Goal: Information Seeking & Learning: Learn about a topic

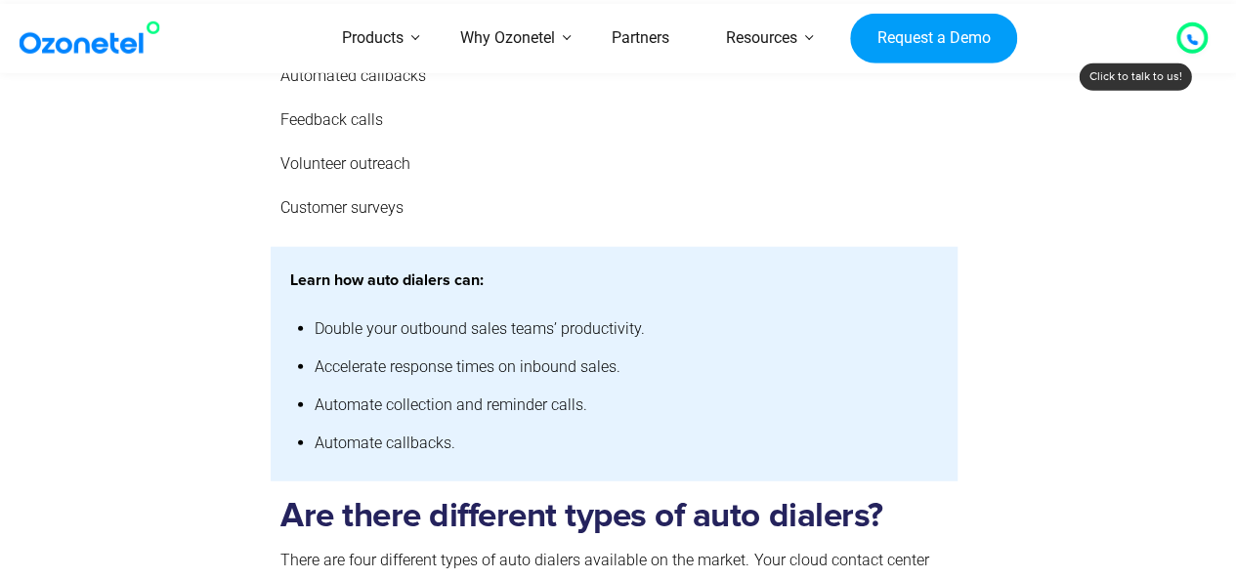
scroll to position [2323, 0]
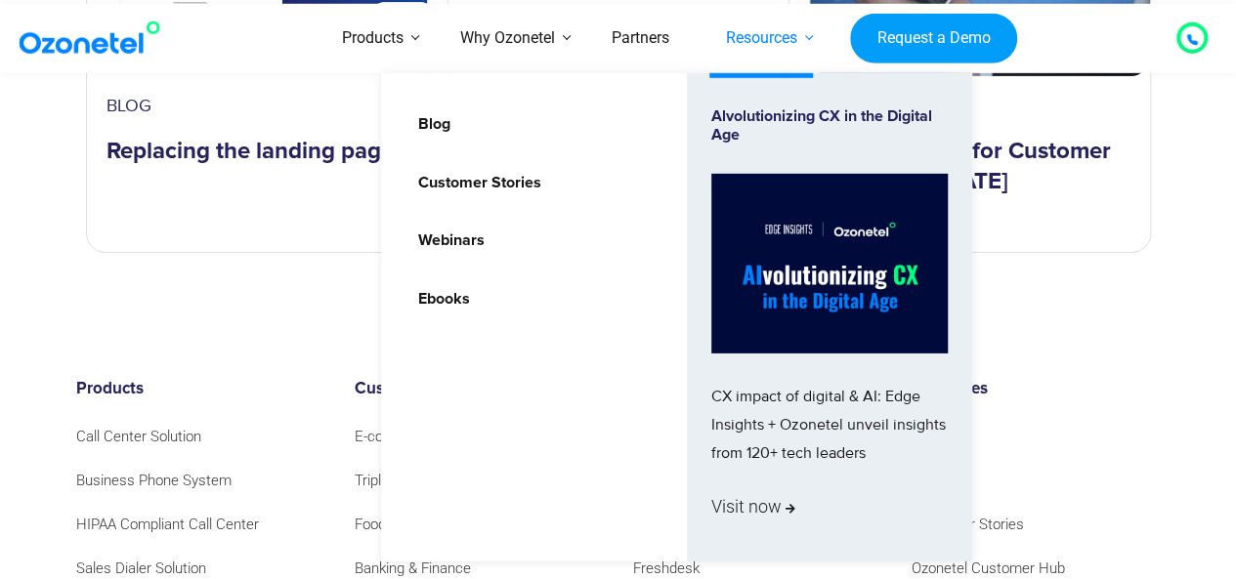
scroll to position [10919, 0]
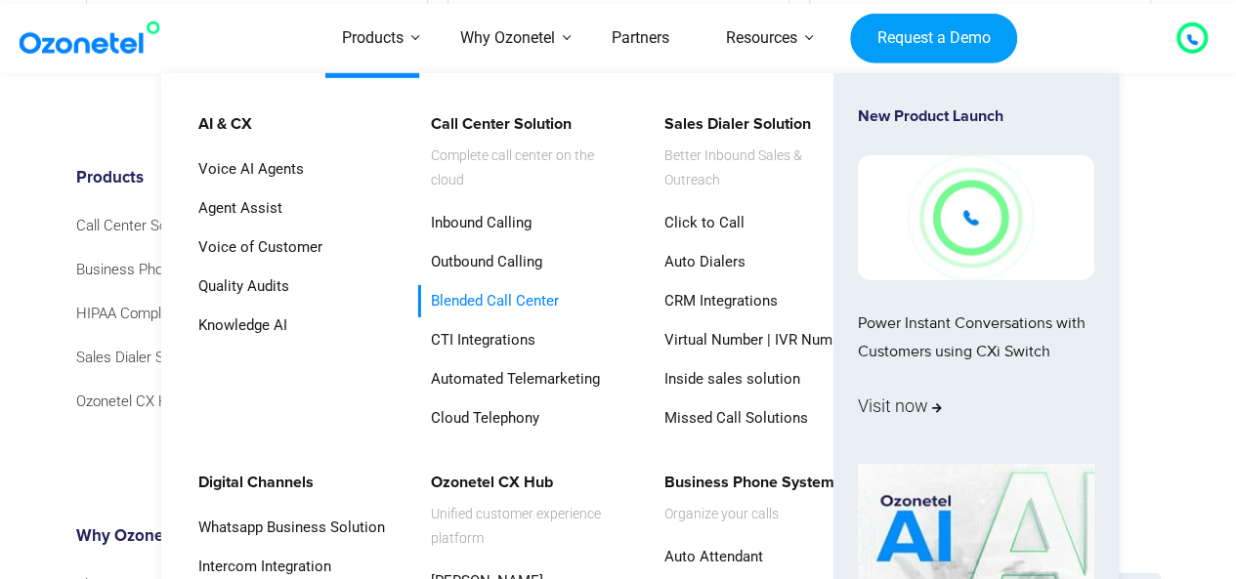
click at [458, 297] on link "Blended Call Center" at bounding box center [490, 301] width 144 height 32
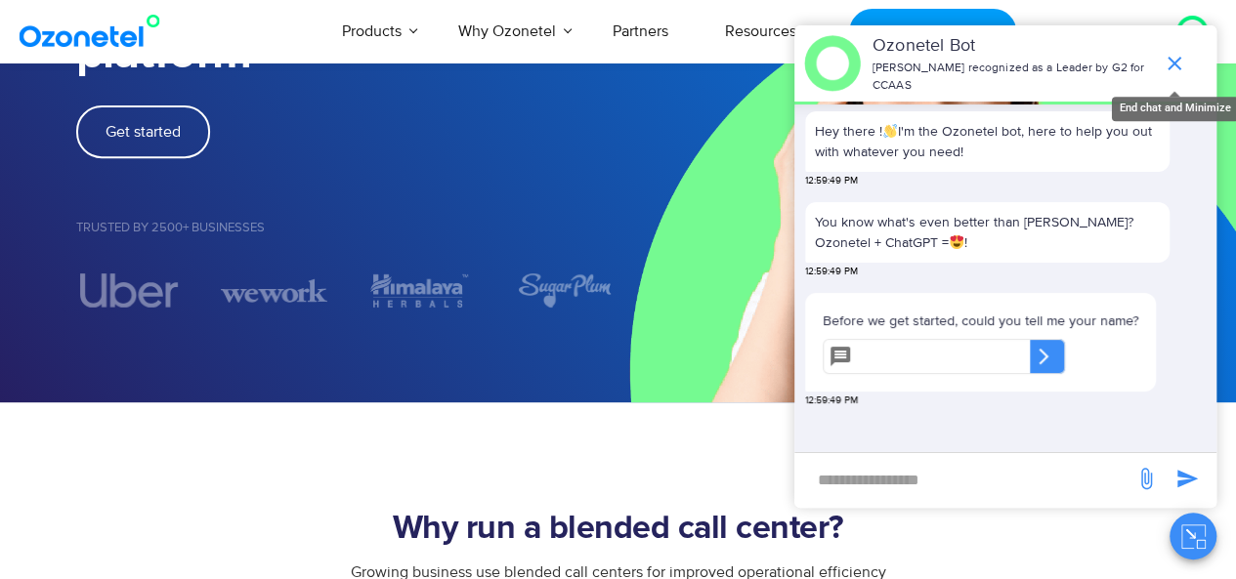
click at [1179, 63] on icon "end chat or minimize" at bounding box center [1173, 63] width 23 height 23
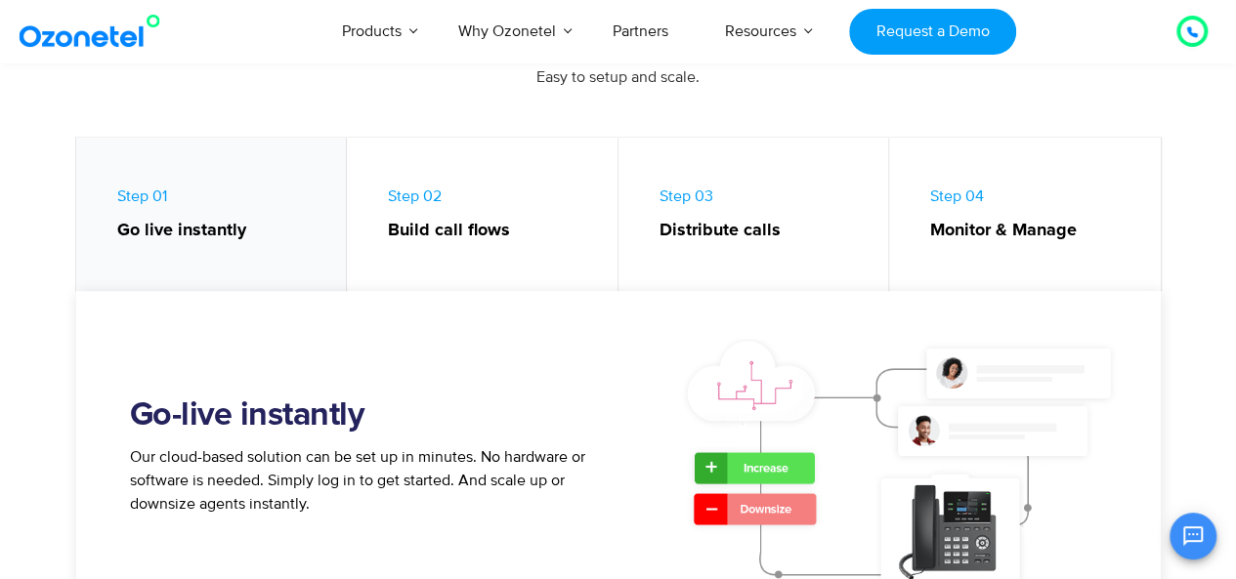
scroll to position [1305, 0]
click at [430, 193] on span "Step 02 Build call flows" at bounding box center [493, 216] width 210 height 58
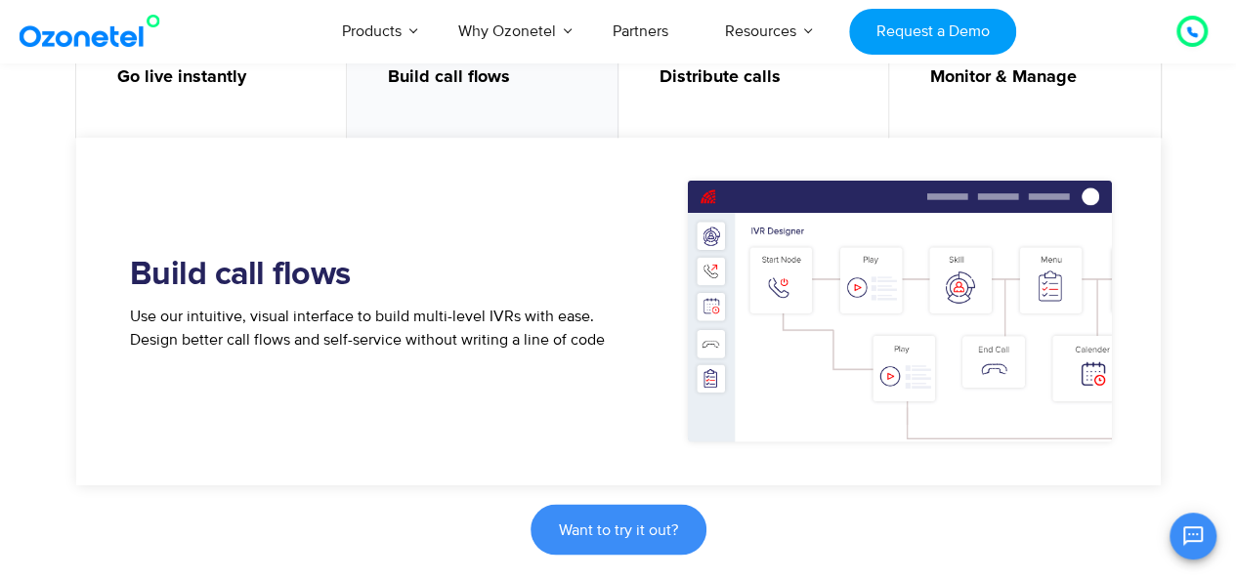
scroll to position [1440, 0]
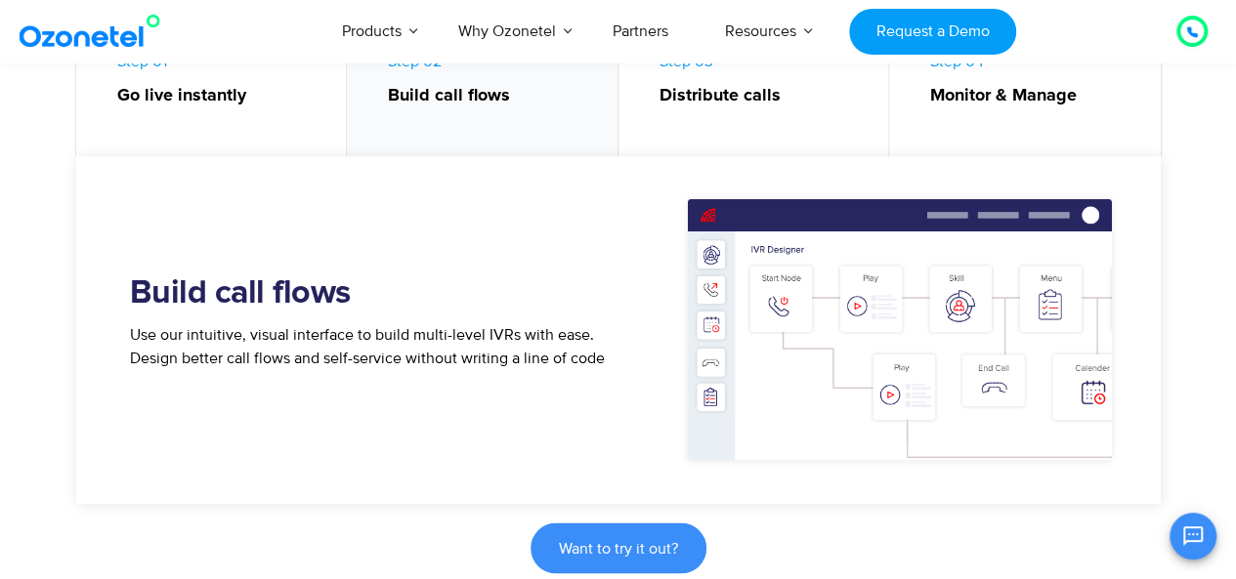
click at [690, 63] on span "Step 03 Distribute calls" at bounding box center [764, 81] width 210 height 58
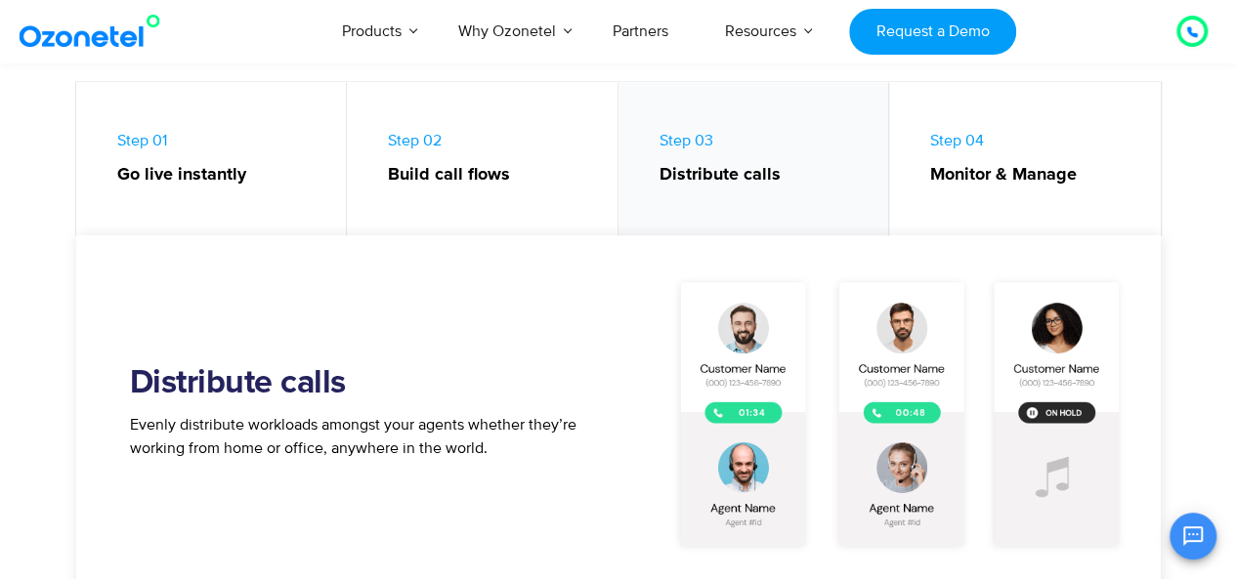
scroll to position [1332, 0]
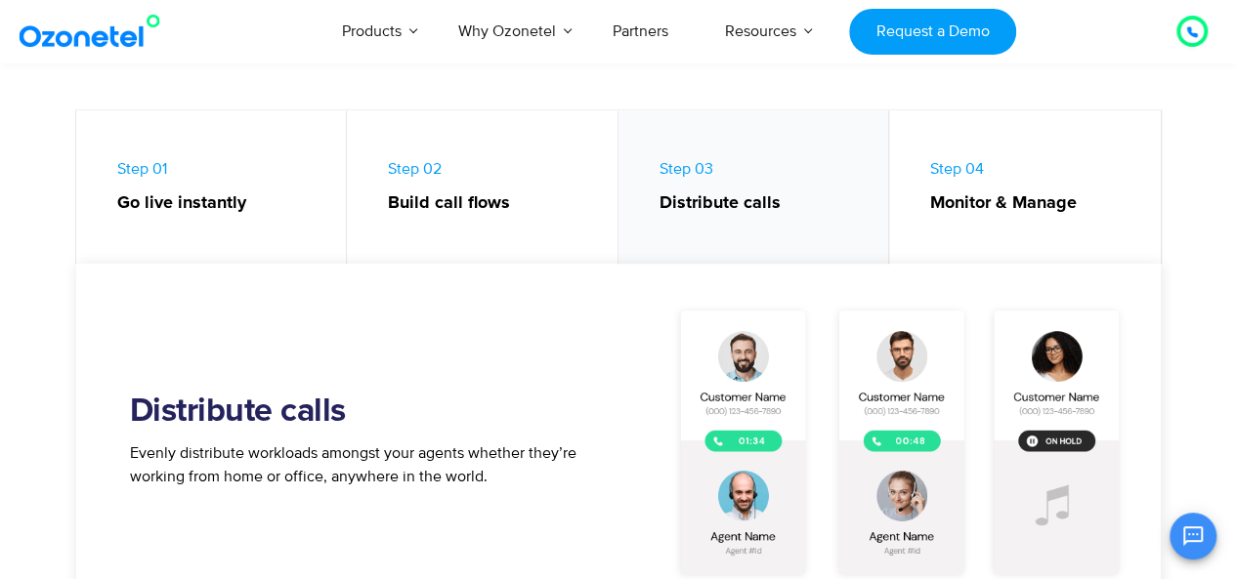
click at [971, 166] on span "Step 04 Monitor & Manage" at bounding box center [1035, 188] width 211 height 58
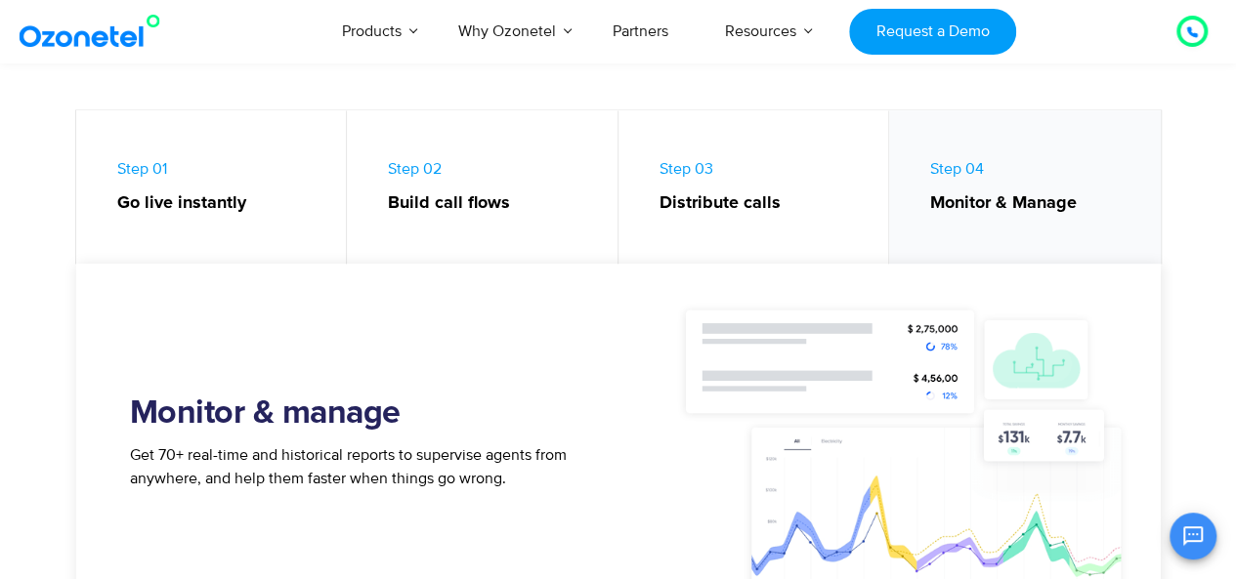
click at [405, 179] on link "Step 02 Build call flows" at bounding box center [483, 191] width 272 height 163
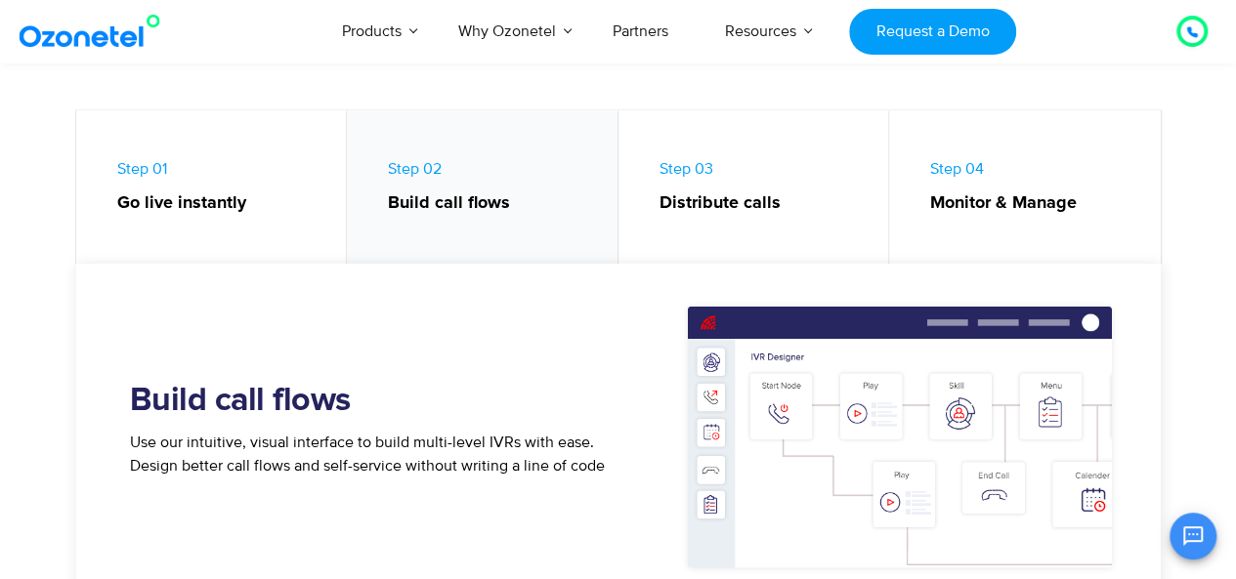
click at [168, 162] on link "Step 01 Go live instantly" at bounding box center [212, 191] width 272 height 163
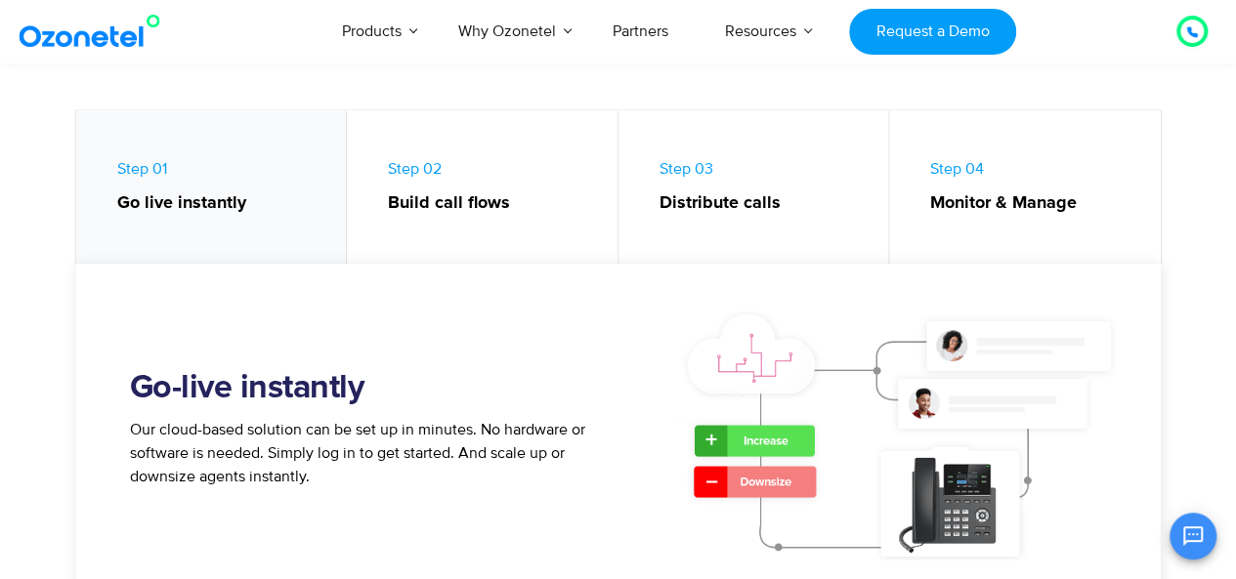
click at [412, 172] on span "Step 02 Build call flows" at bounding box center [493, 188] width 210 height 58
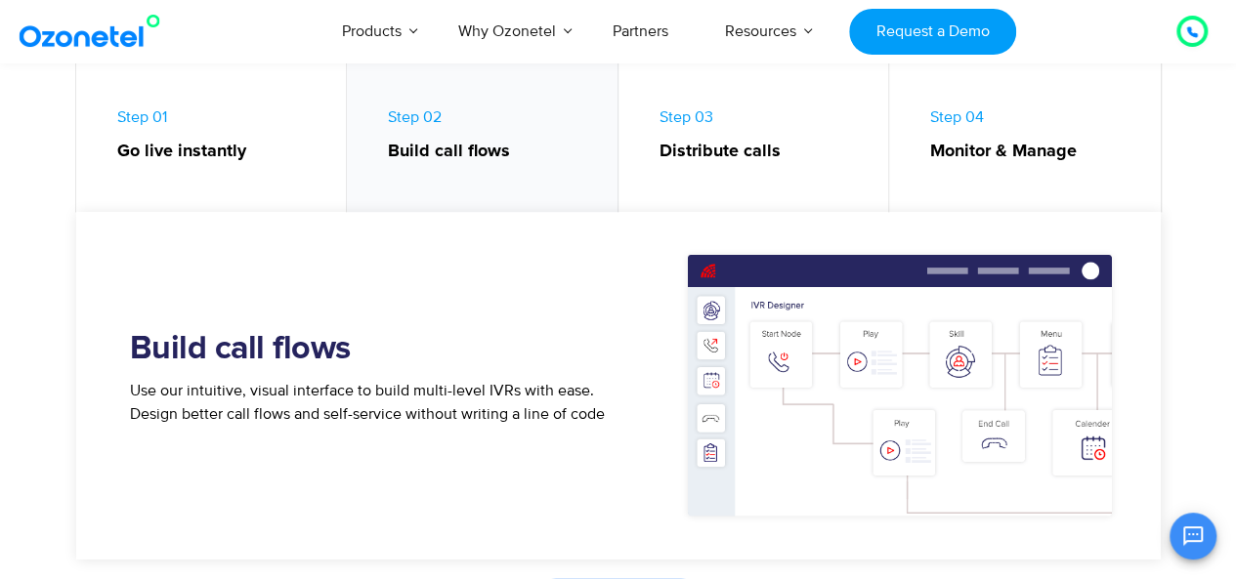
scroll to position [1458, 0]
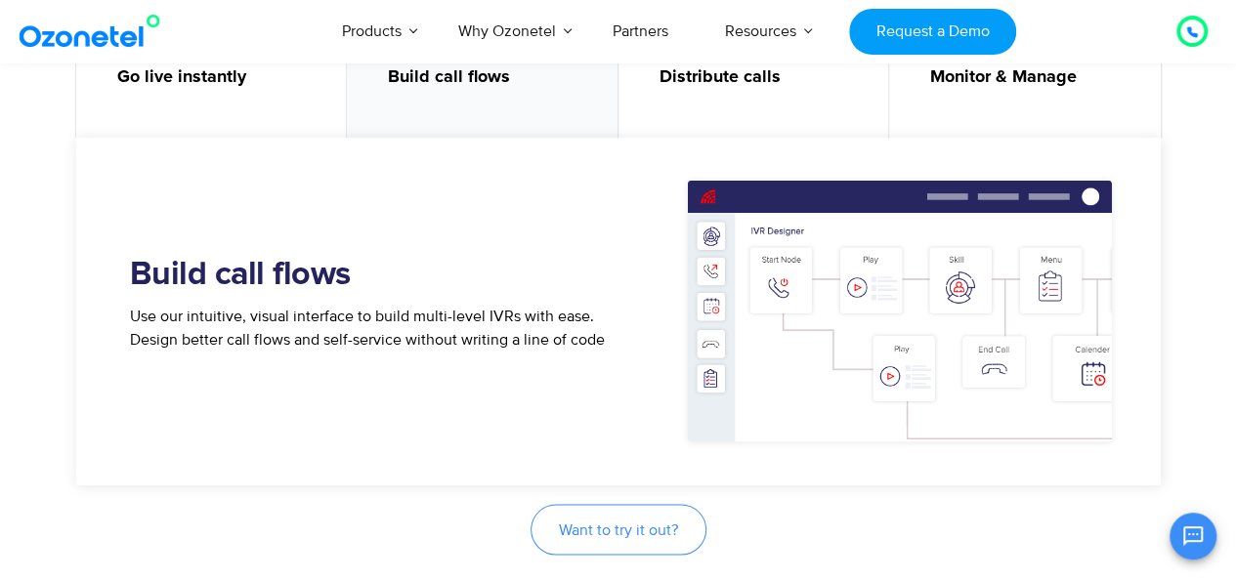
click at [611, 526] on span "Want to try it out?" at bounding box center [618, 530] width 119 height 16
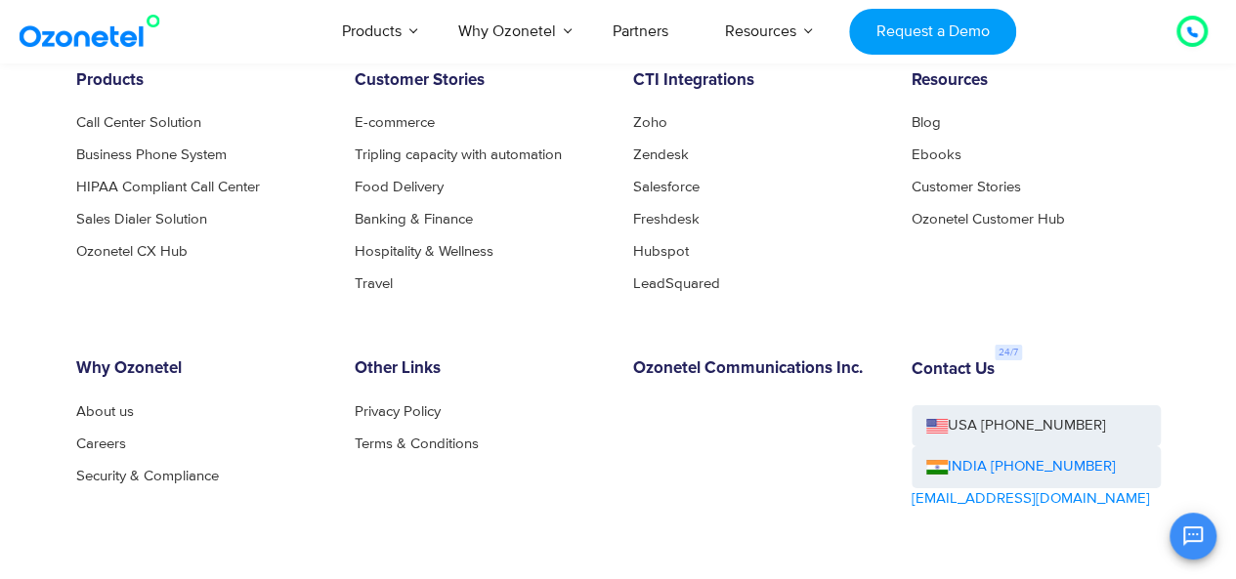
scroll to position [3221, 0]
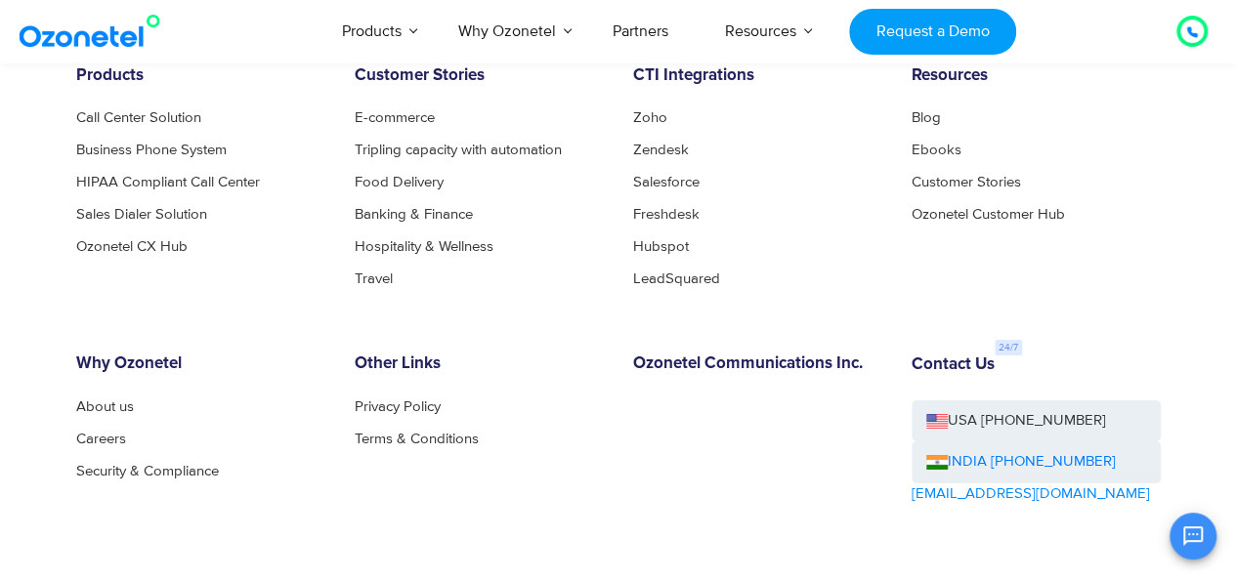
drag, startPoint x: 1247, startPoint y: 55, endPoint x: 1241, endPoint y: 497, distance: 442.6
click at [152, 116] on link "Call Center Solution" at bounding box center [144, 117] width 136 height 15
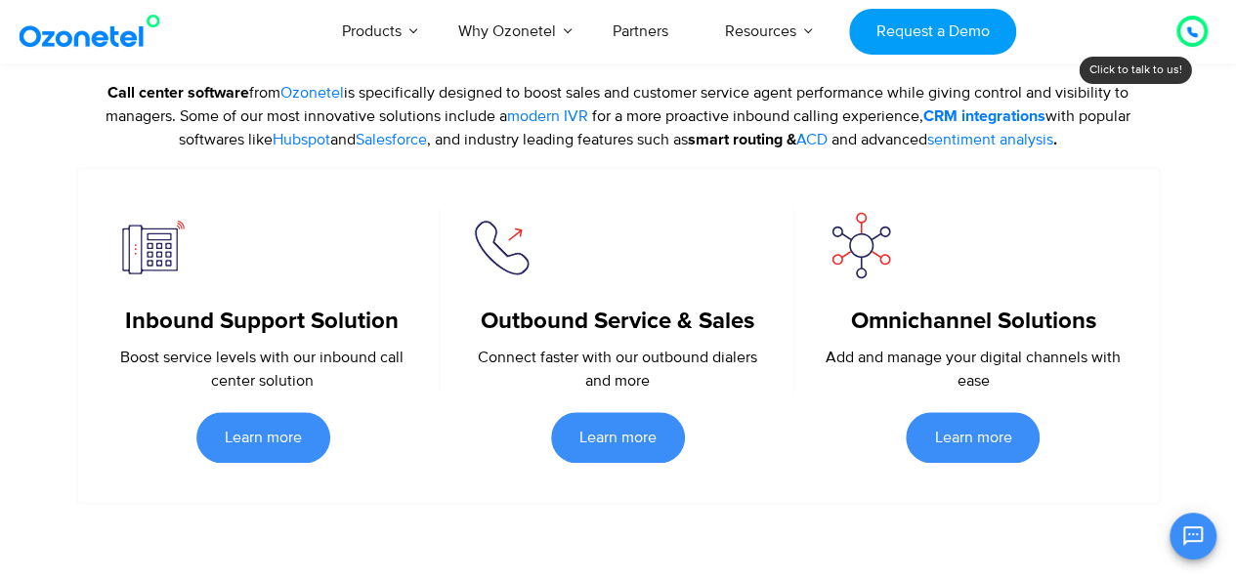
scroll to position [912, 0]
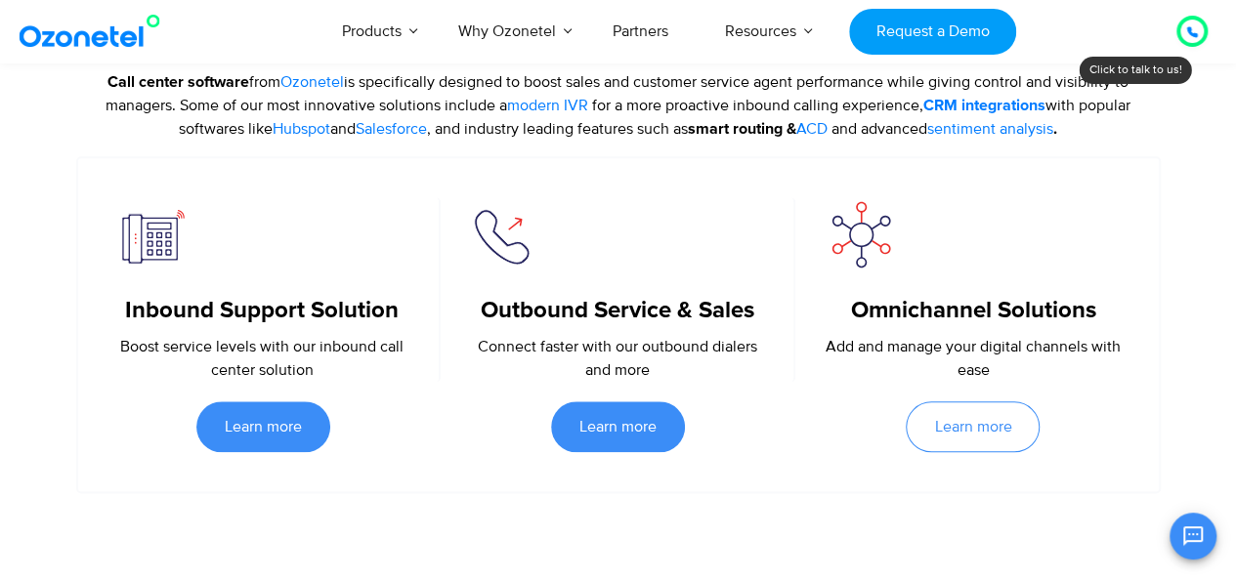
click at [988, 436] on link "Learn more" at bounding box center [973, 426] width 134 height 51
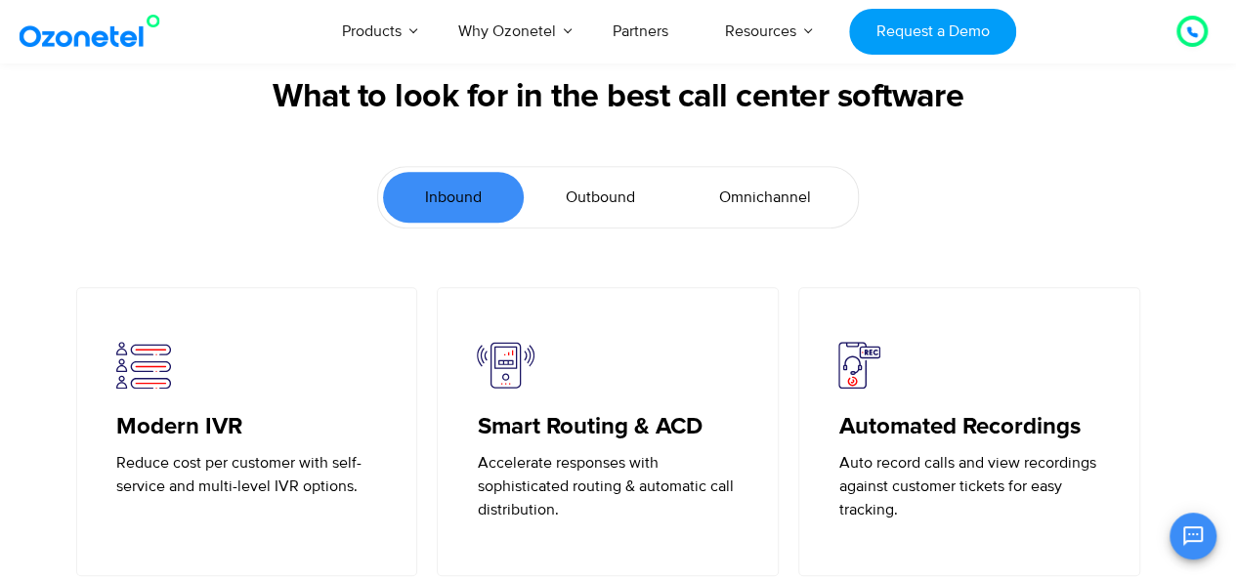
scroll to position [4270, 0]
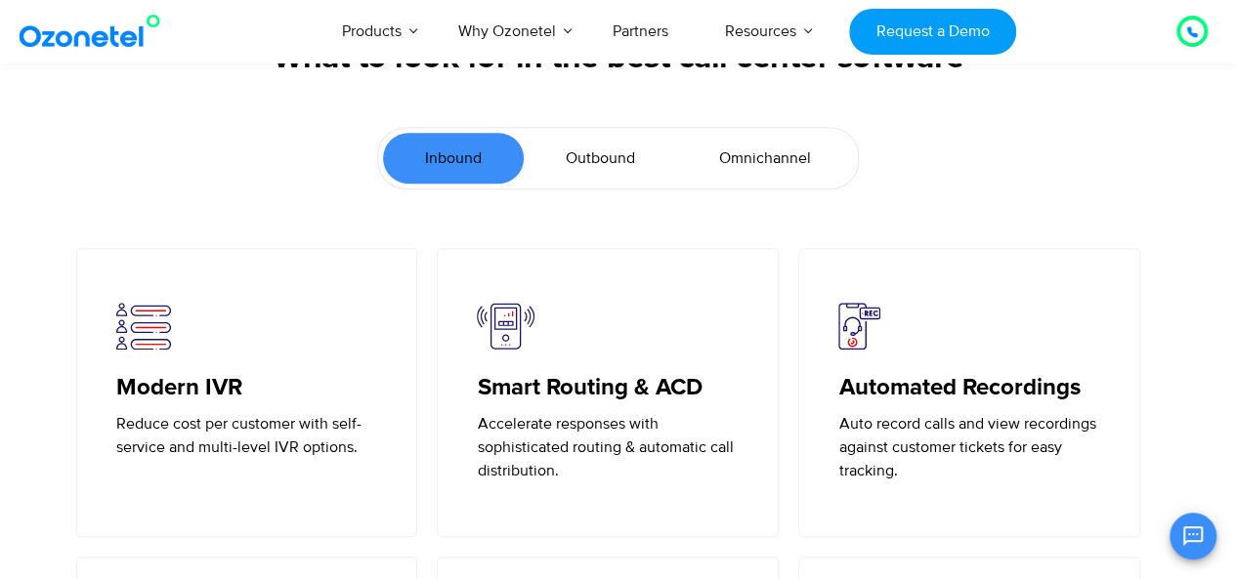
click at [752, 163] on span "Omnichannel" at bounding box center [765, 158] width 92 height 23
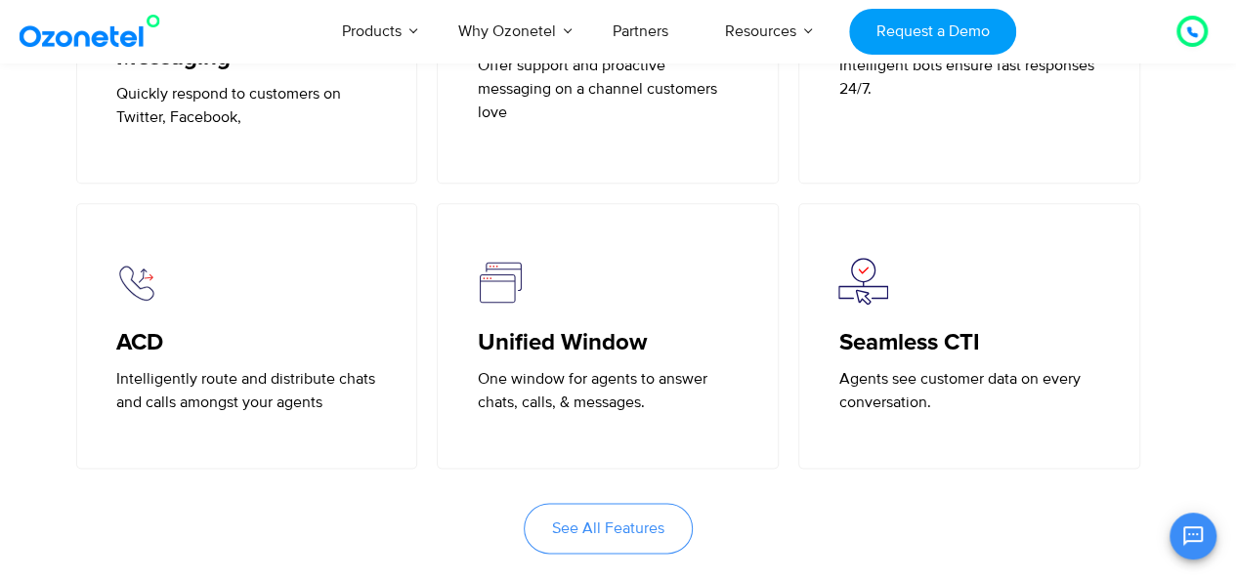
scroll to position [4638, 0]
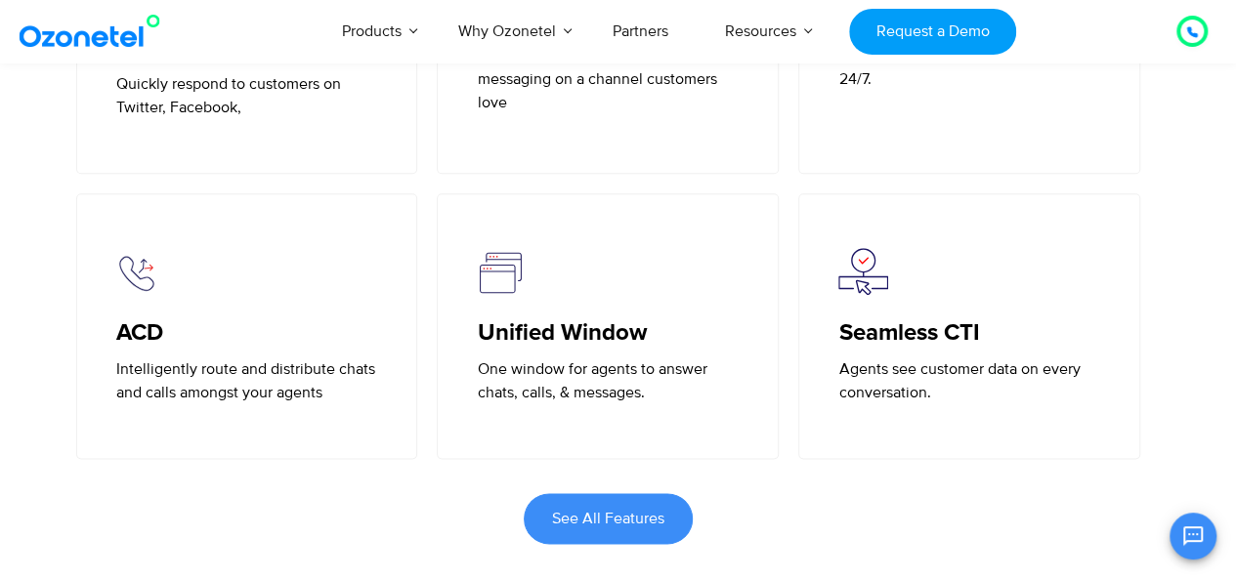
click at [572, 511] on span "See All Features" at bounding box center [608, 519] width 112 height 16
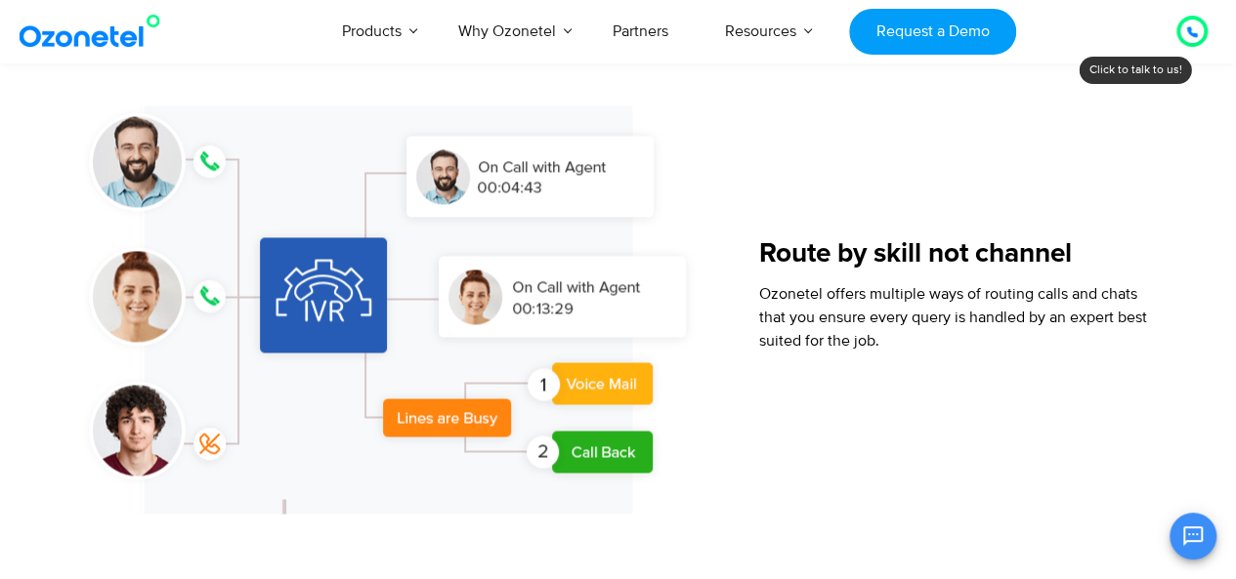
scroll to position [1324, 0]
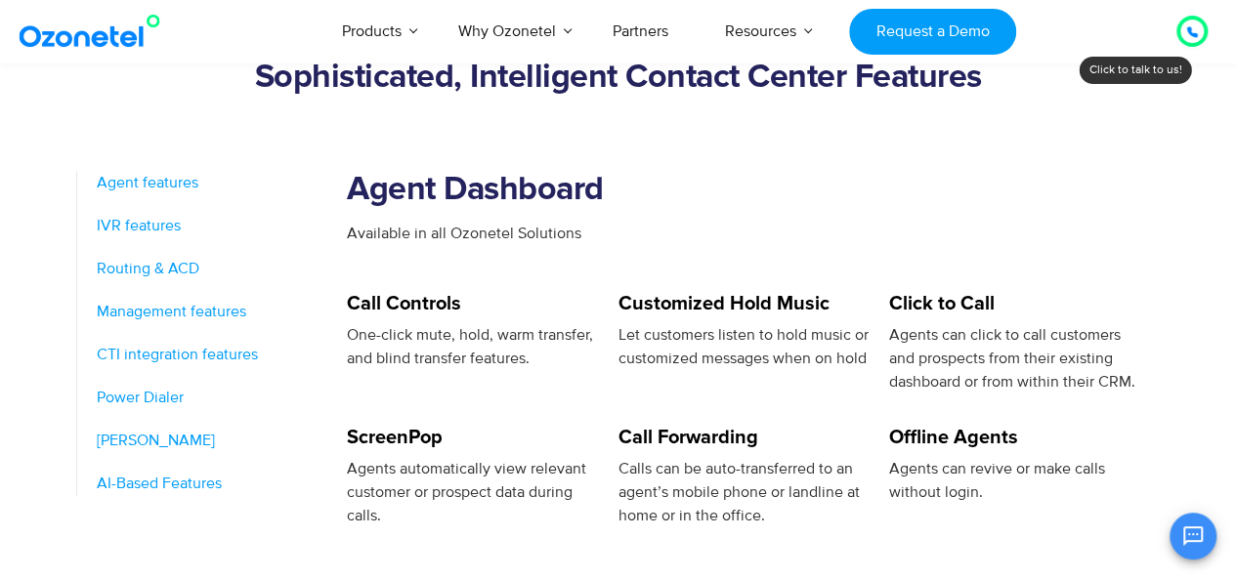
scroll to position [770, 0]
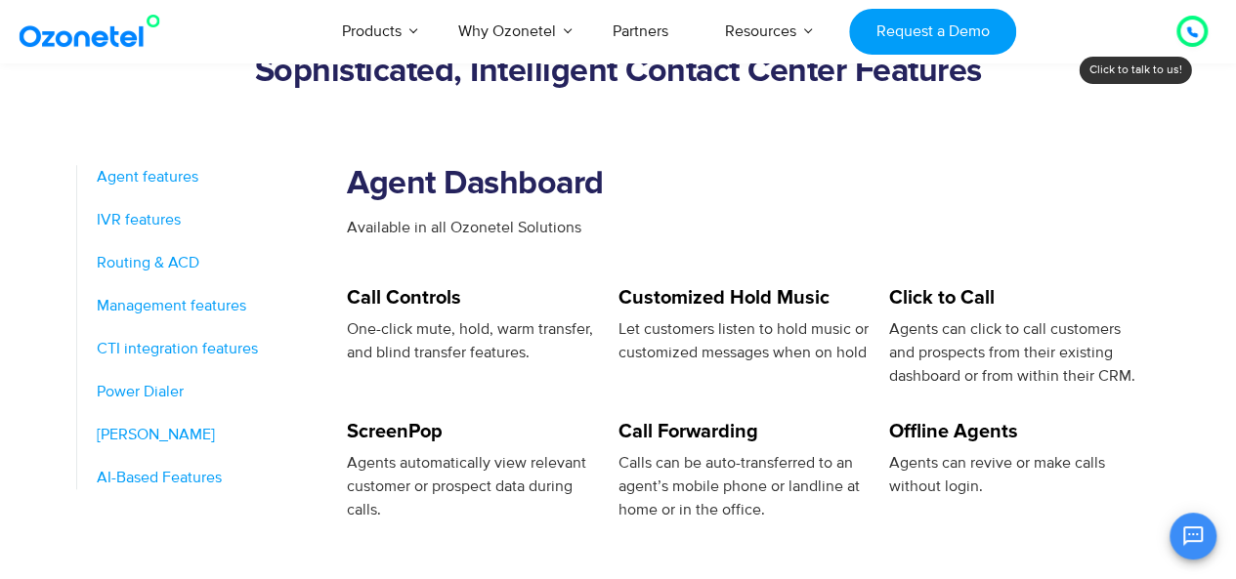
click at [139, 435] on span "[PERSON_NAME]" at bounding box center [156, 434] width 118 height 23
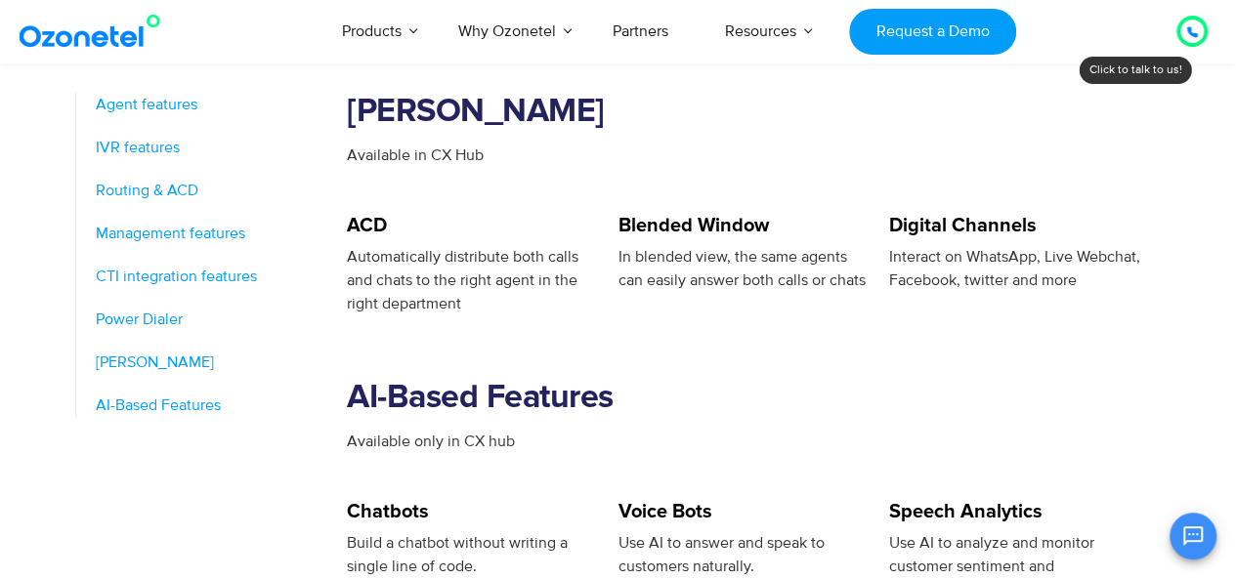
scroll to position [3048, 0]
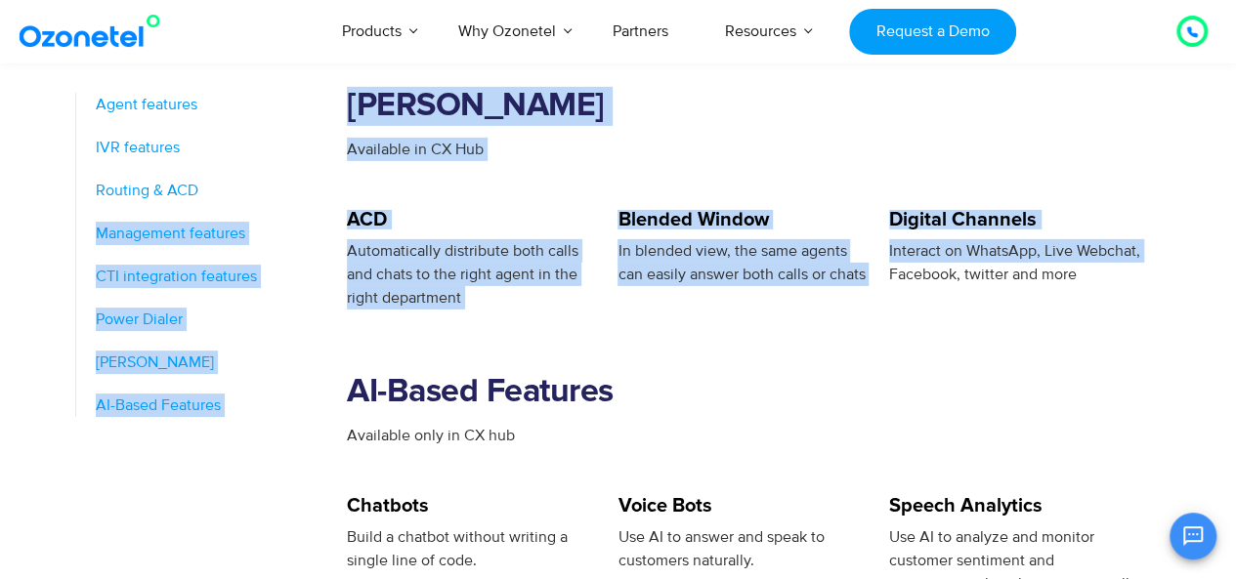
drag, startPoint x: 346, startPoint y: 197, endPoint x: 889, endPoint y: 253, distance: 546.0
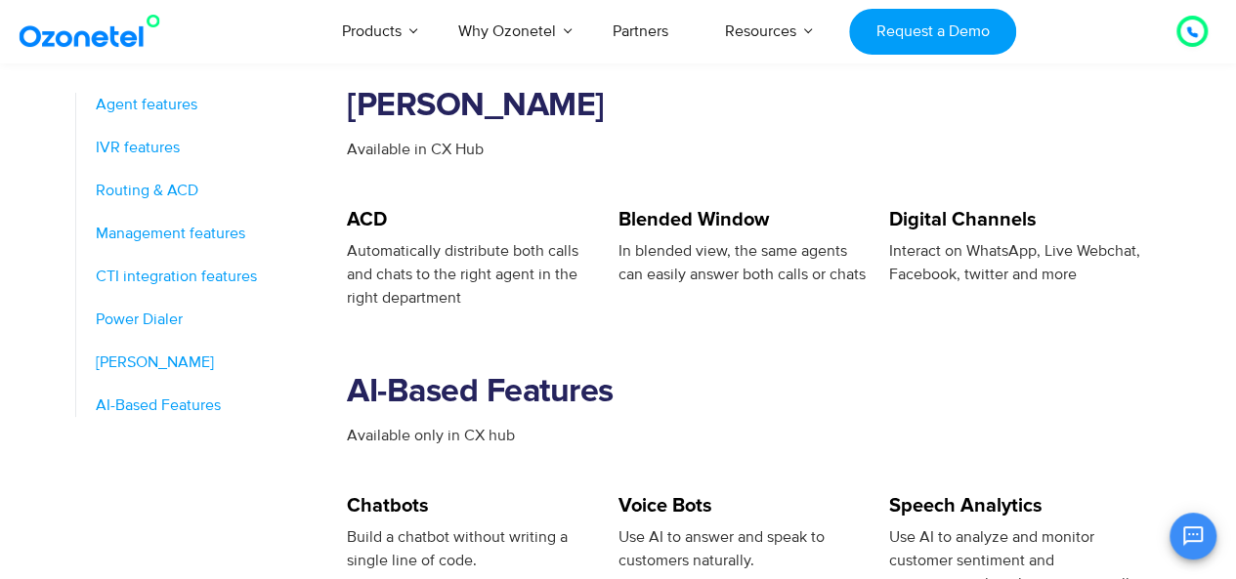
click at [378, 311] on section "AI-Based Features Available only in CX hub" at bounding box center [754, 403] width 814 height 187
drag, startPoint x: 135, startPoint y: 149, endPoint x: 255, endPoint y: 202, distance: 131.2
click at [135, 149] on span "IVR features" at bounding box center [138, 147] width 84 height 23
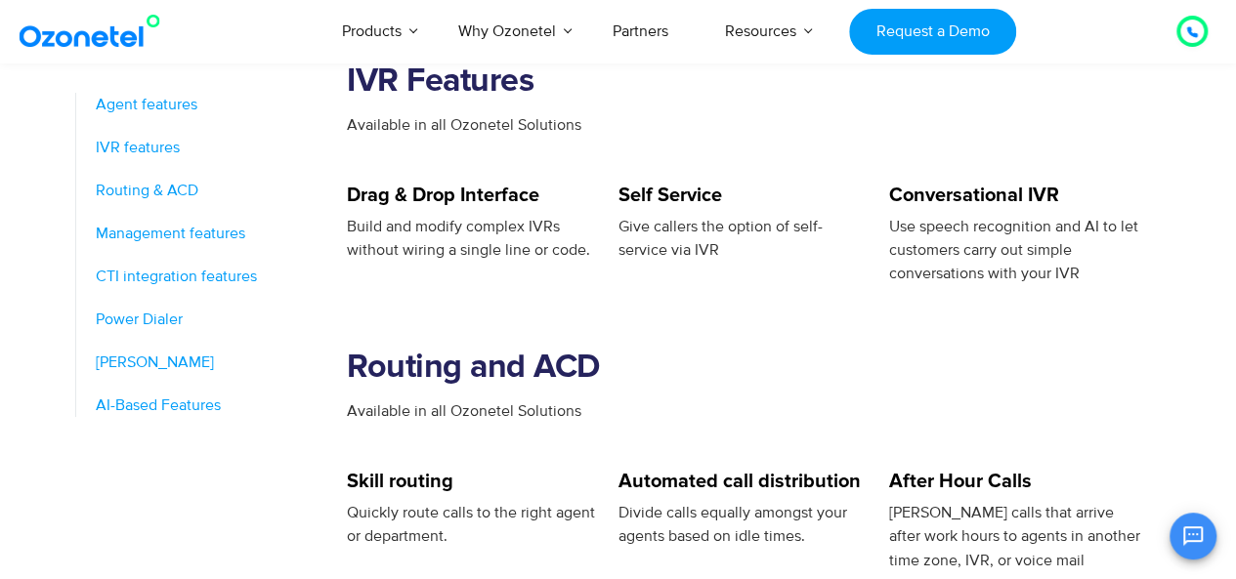
scroll to position [1291, 0]
click at [143, 364] on span "[PERSON_NAME]" at bounding box center [155, 362] width 118 height 23
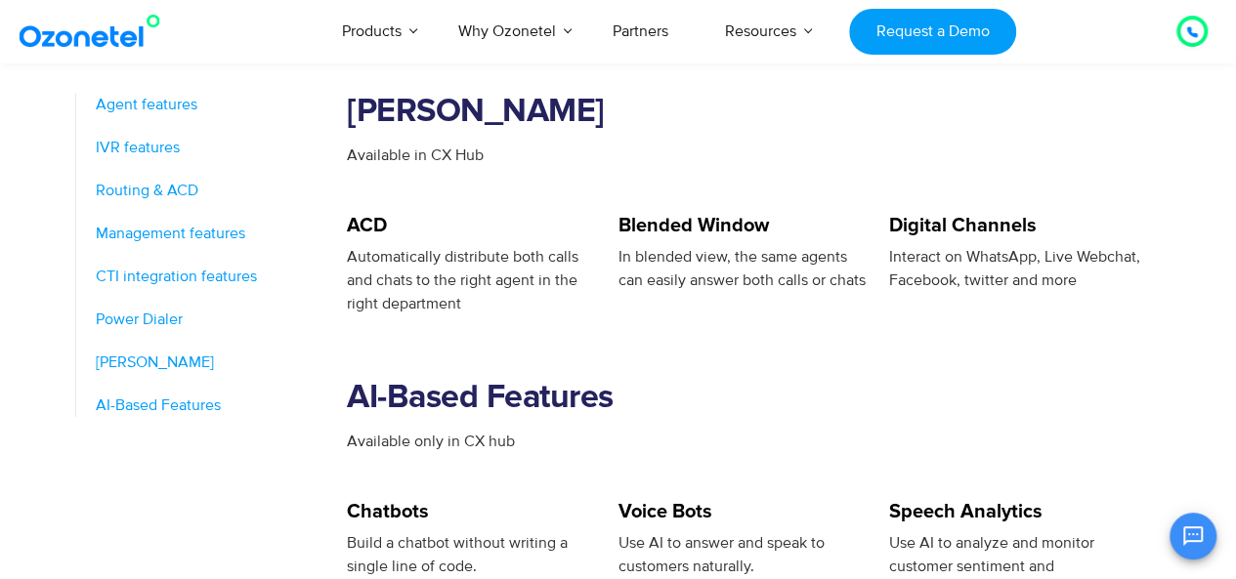
scroll to position [3048, 0]
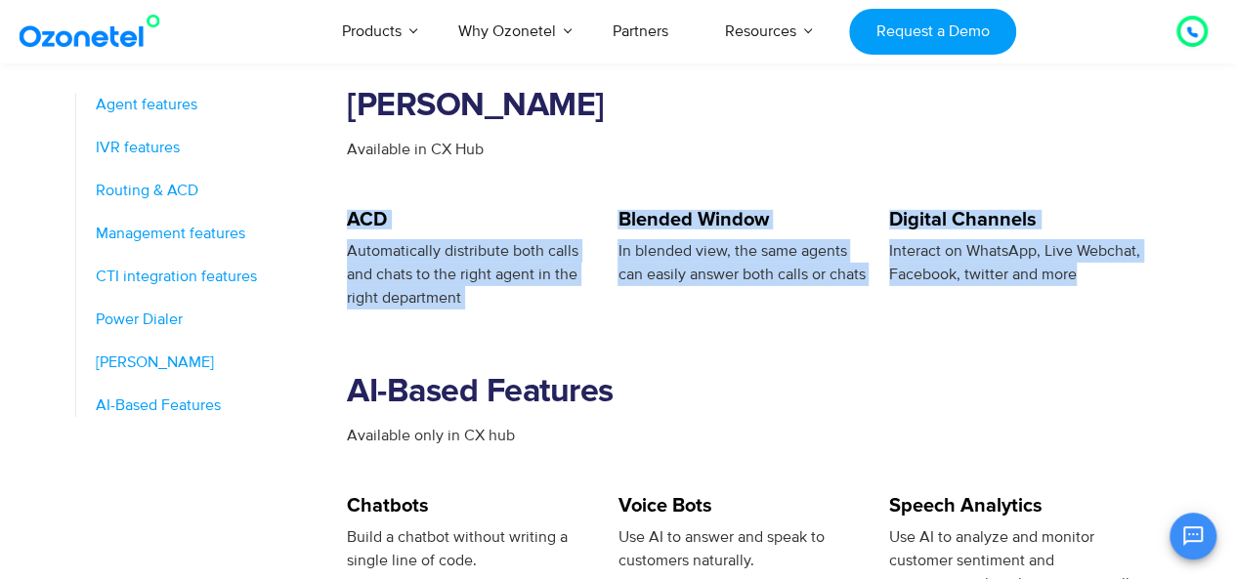
drag, startPoint x: 347, startPoint y: 195, endPoint x: 1079, endPoint y: 261, distance: 735.5
click at [1079, 261] on div "ACD Automatically distribute both calls and chats to the right agent in the rig…" at bounding box center [754, 260] width 814 height 100
copy div "ACD Automatically distribute both calls and chats to the right agent in the rig…"
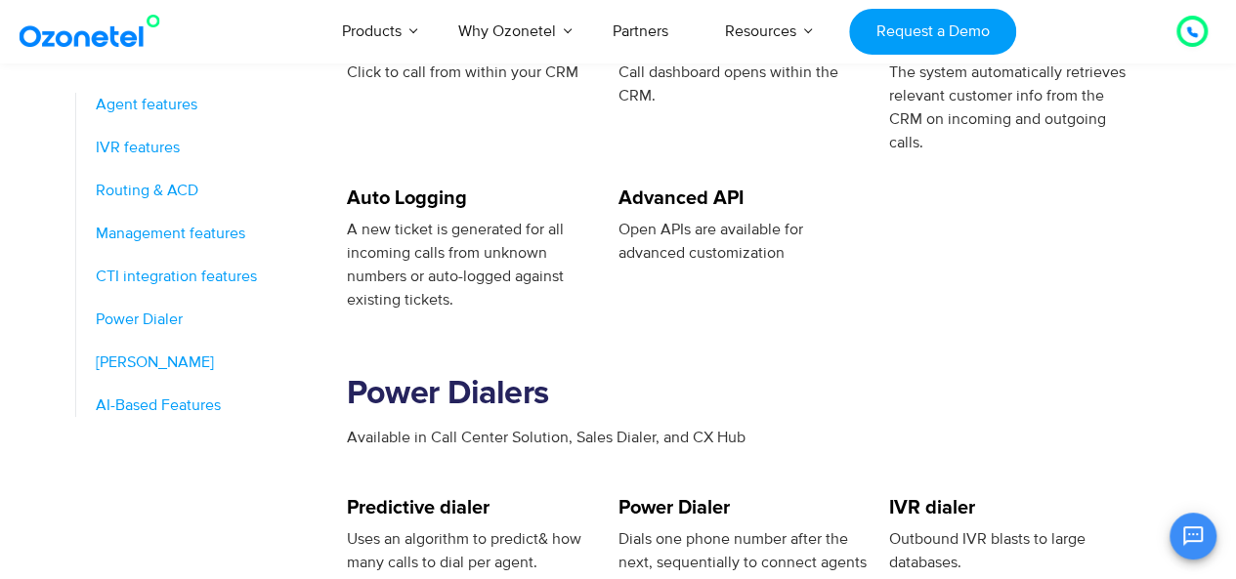
scroll to position [2462, 0]
